Goal: Check status: Check status

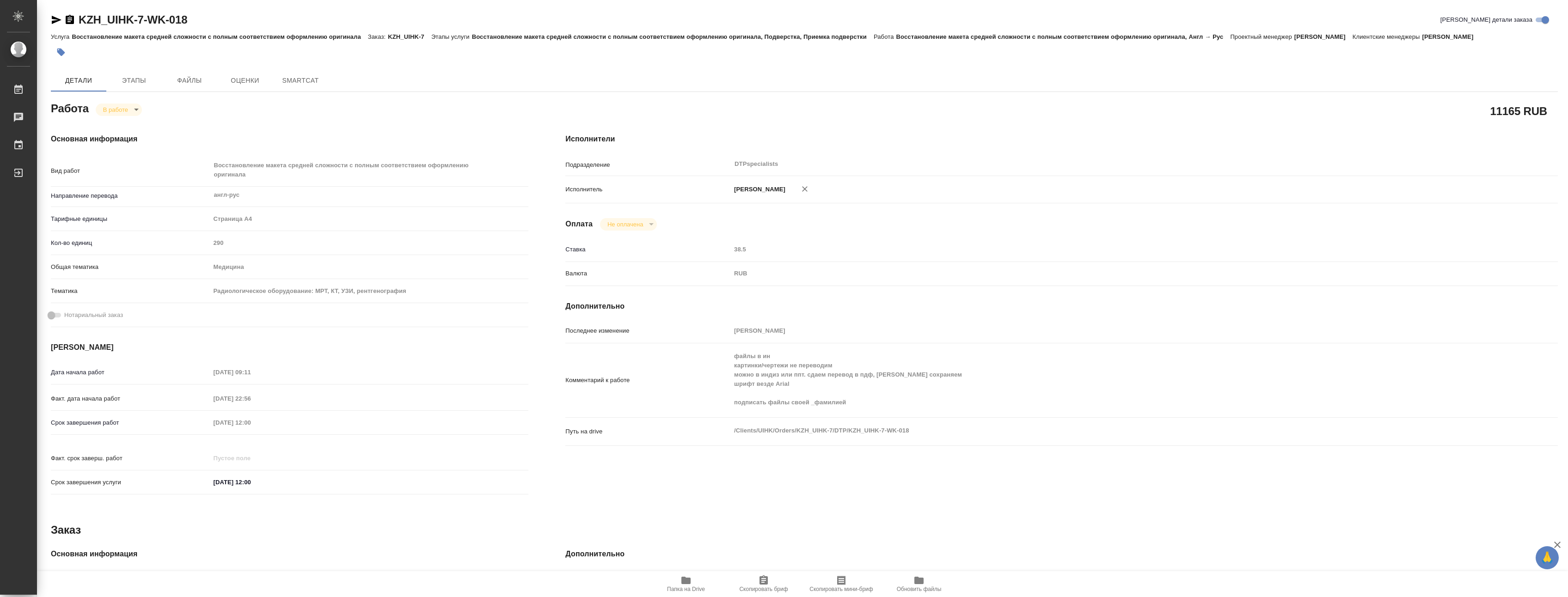
type textarea "x"
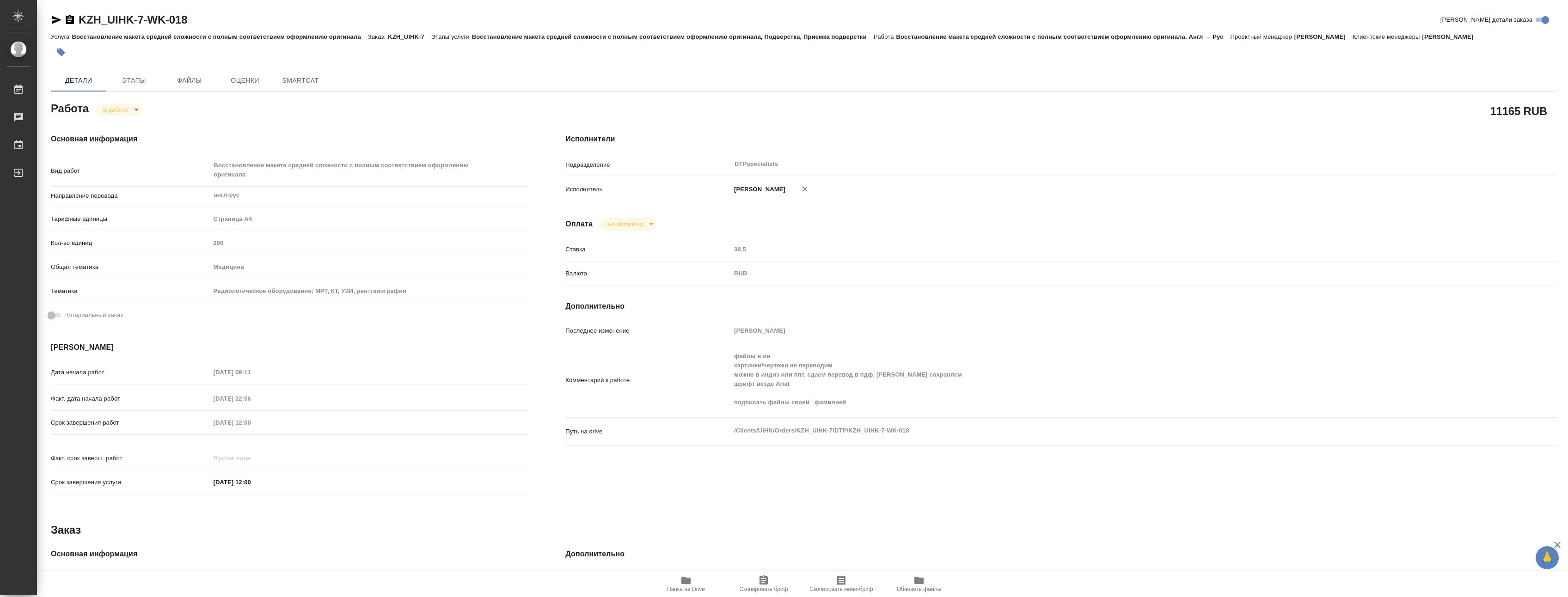
type textarea "x"
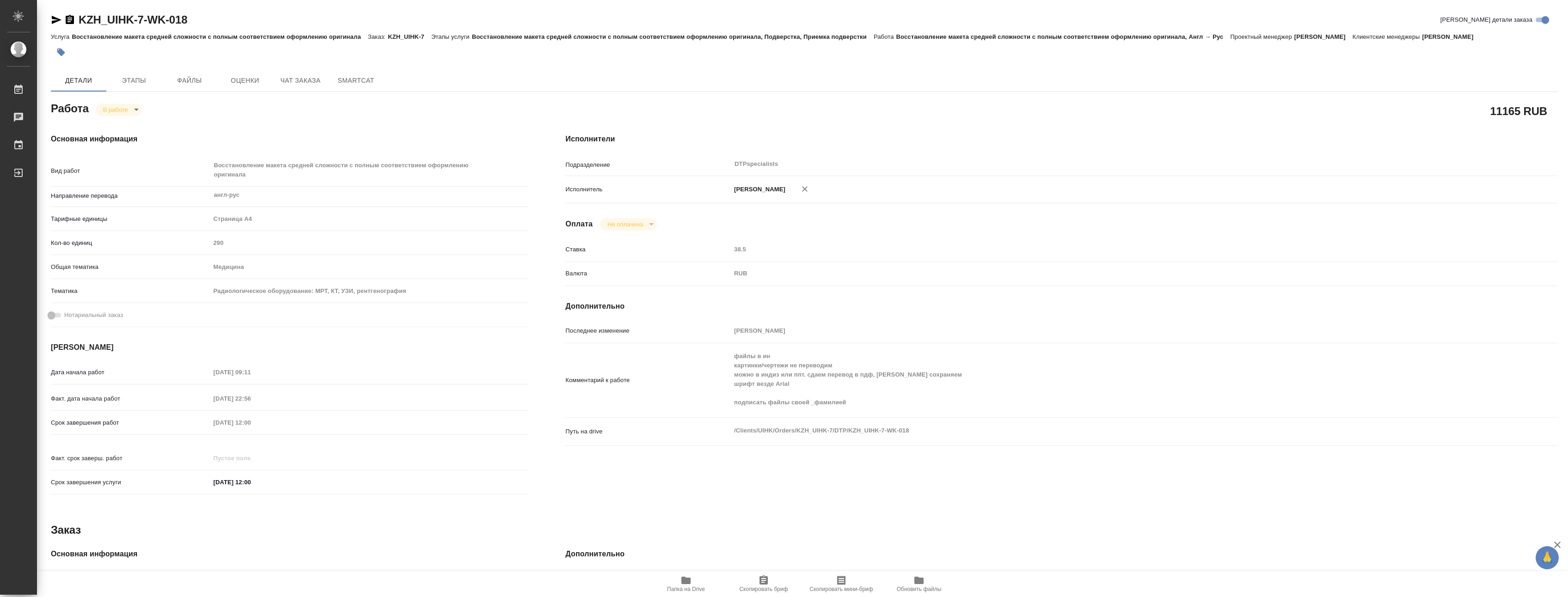
click at [687, 581] on icon "button" at bounding box center [685, 581] width 9 height 7
type textarea "x"
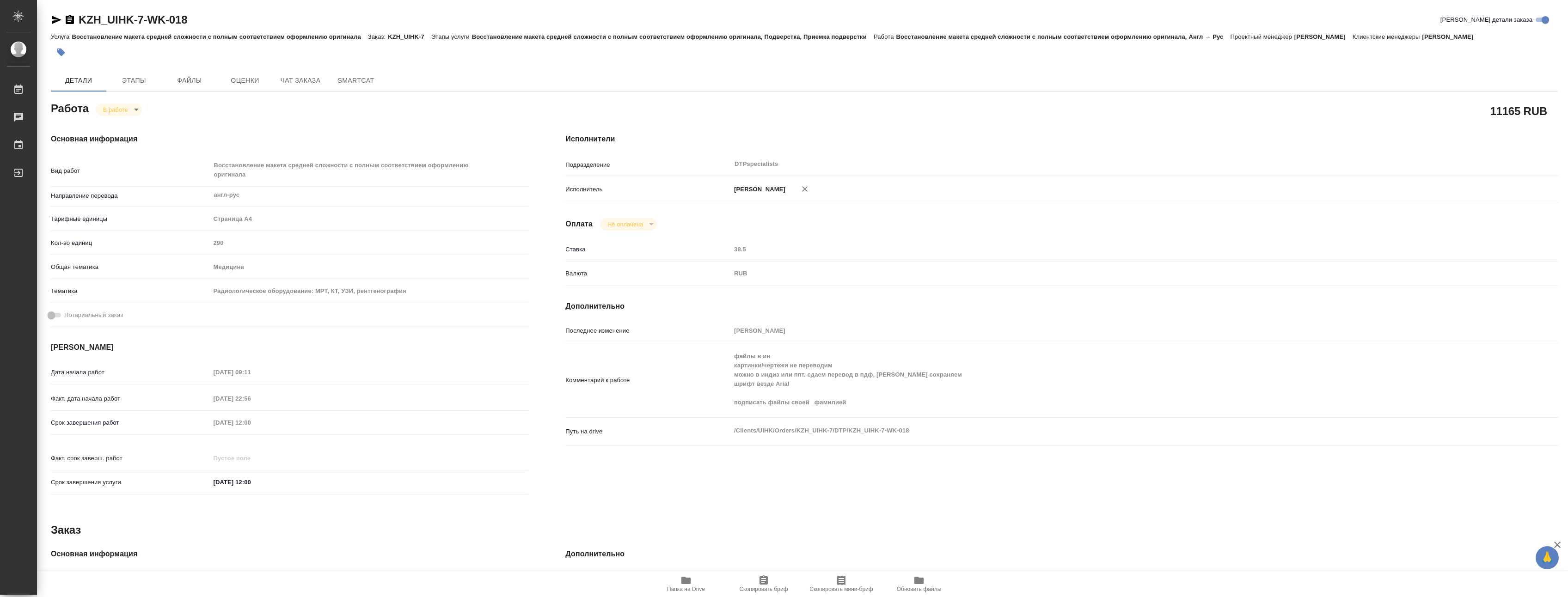
type textarea "x"
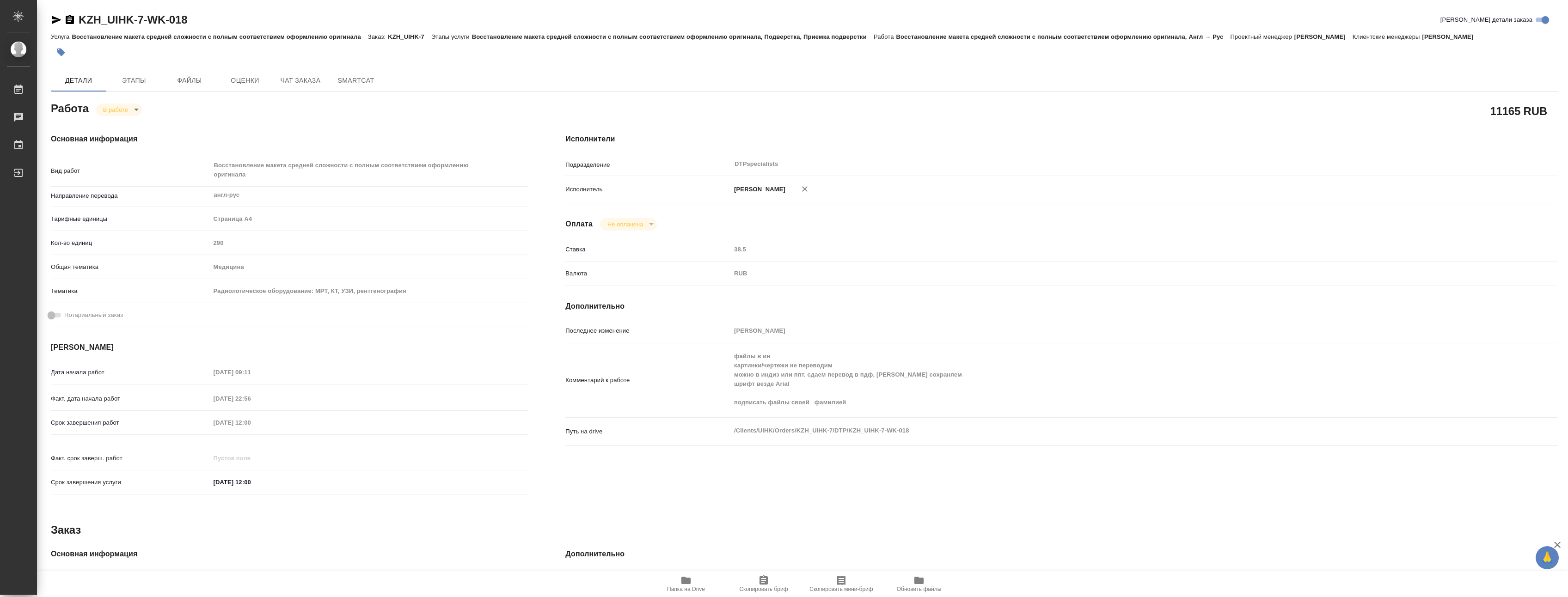
type textarea "x"
click at [123, 106] on body "🙏 .cls-1 fill:#fff; AWATERA [PERSON_NAME] 0 Чаты График Выйти KZH_UIHK-7-WK-018…" at bounding box center [784, 298] width 1568 height 597
click at [115, 125] on button "Выполнен" at bounding box center [120, 125] width 33 height 10
type textarea "x"
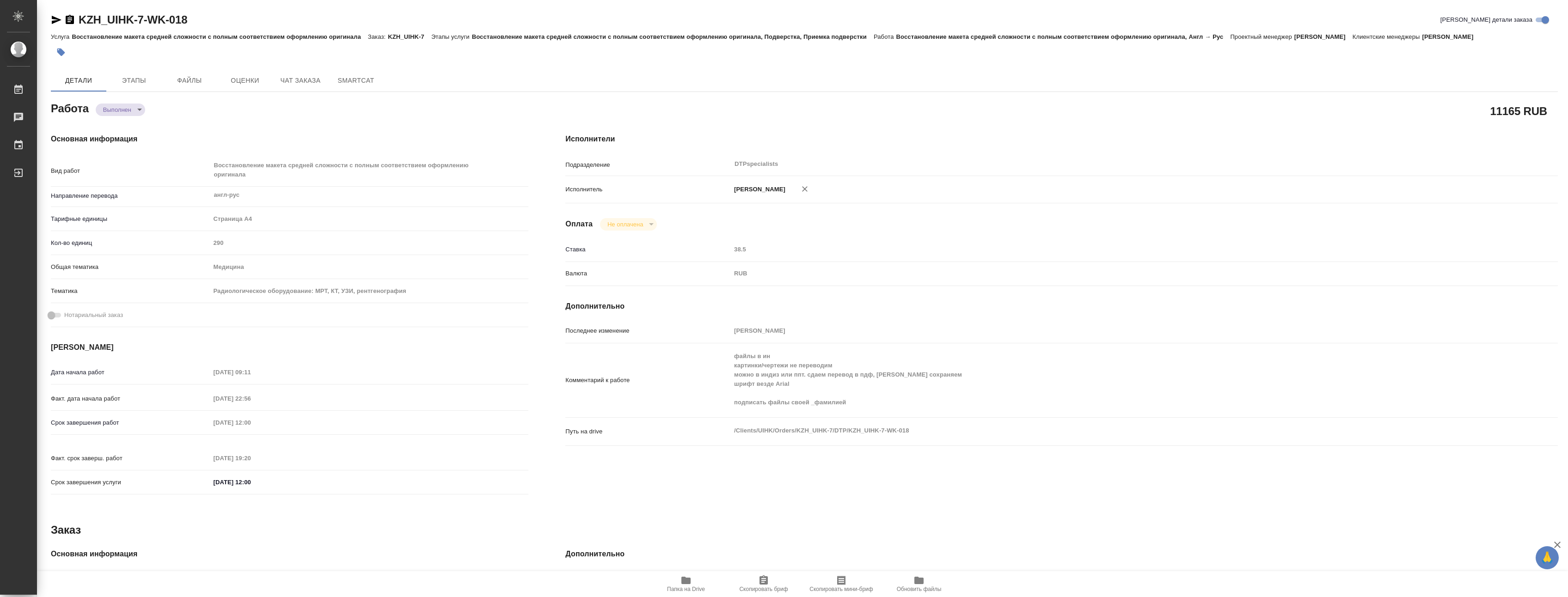
type textarea "x"
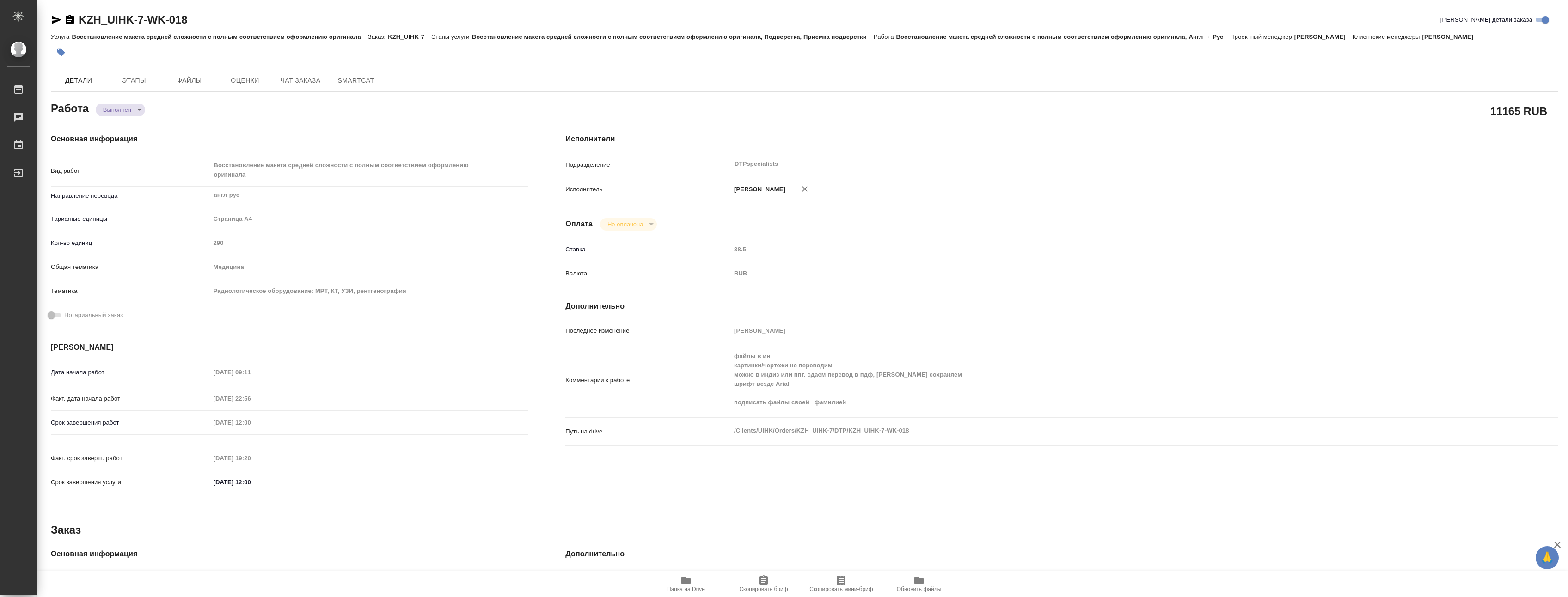
type textarea "x"
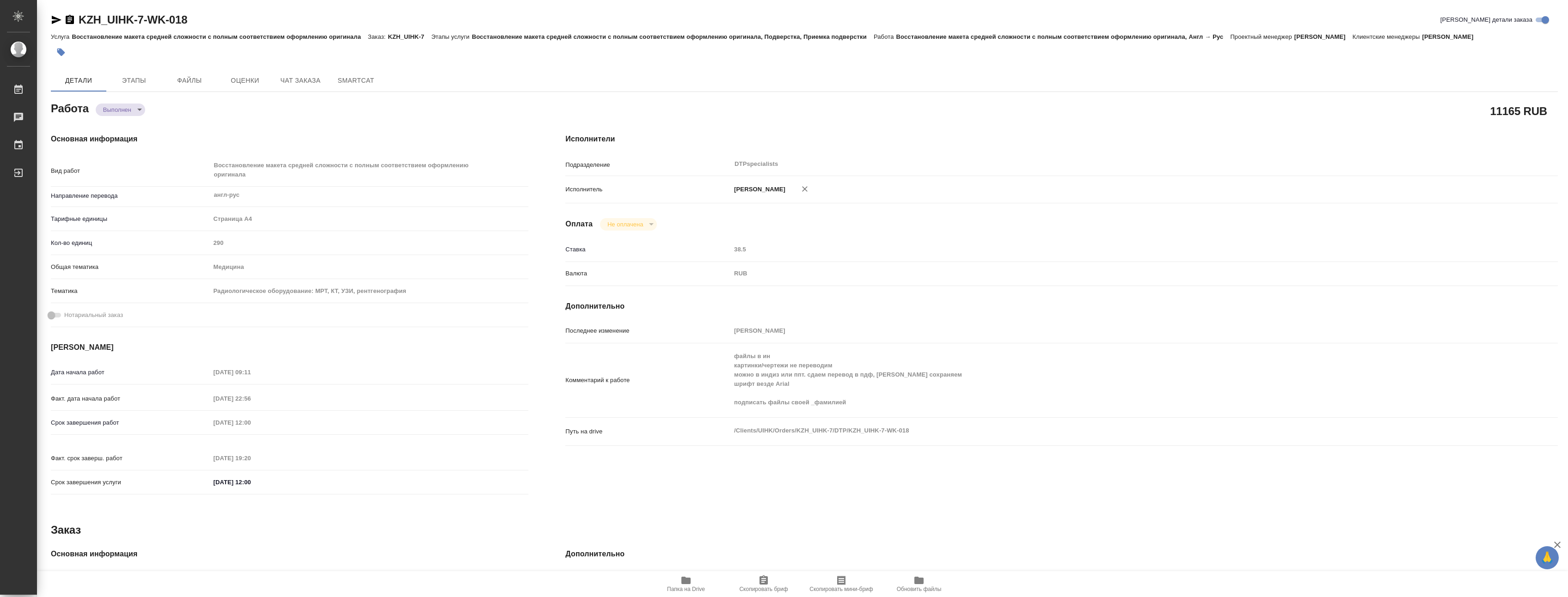
type textarea "x"
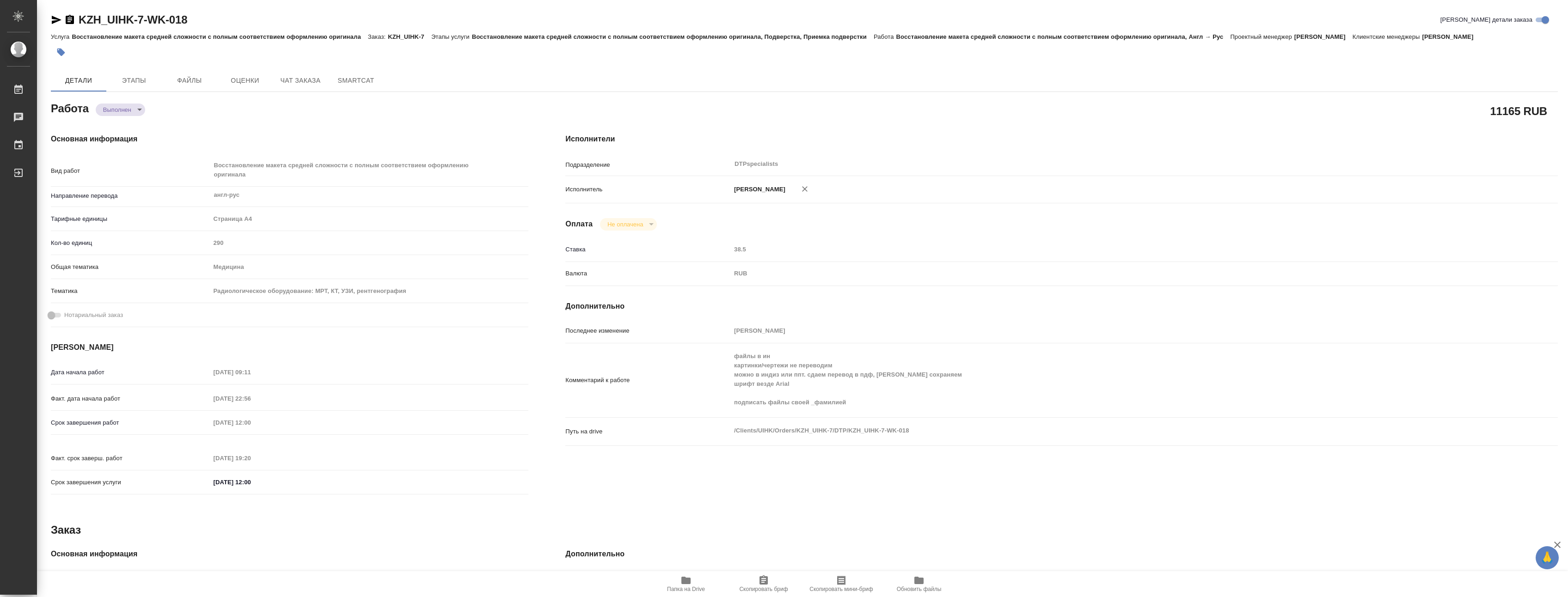
type textarea "x"
